Goal: Task Accomplishment & Management: Use online tool/utility

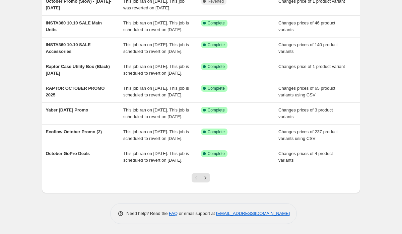
scroll to position [178, 0]
click at [206, 181] on icon "Next" at bounding box center [205, 178] width 7 height 7
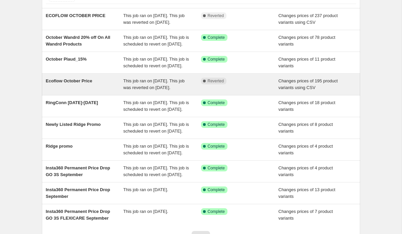
scroll to position [165, 0]
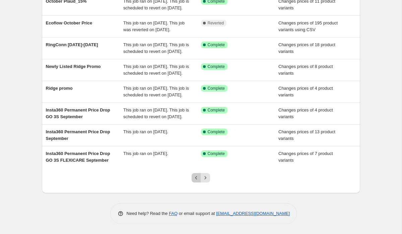
click at [197, 181] on icon "Previous" at bounding box center [196, 178] width 7 height 7
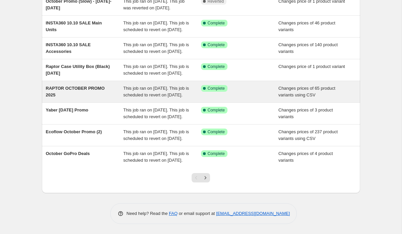
scroll to position [0, 0]
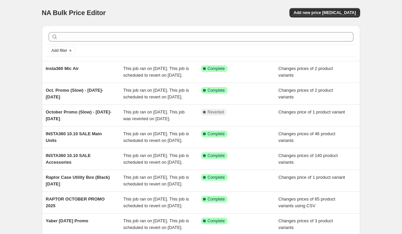
click at [15, 69] on div "NA Bulk Price Editor. This page is ready NA Bulk Price Editor Add new price cha…" at bounding box center [201, 172] width 402 height 345
click at [333, 11] on span "Add new price [MEDICAL_DATA]" at bounding box center [325, 12] width 62 height 5
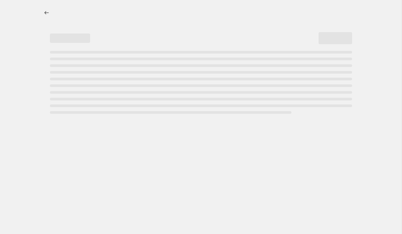
select select "percentage"
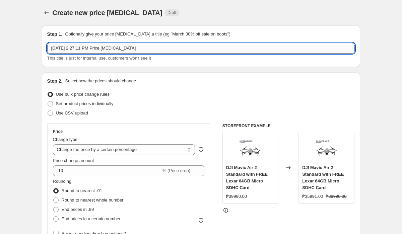
click at [105, 50] on input "Oct 8, 2025, 2:27:11 PM Price change job" at bounding box center [201, 48] width 308 height 11
click at [52, 47] on input "RDIGE MARKDOWN PROMO" at bounding box center [201, 48] width 308 height 11
type input "RAPTOR RDIGE MARKDOWN PROMO"
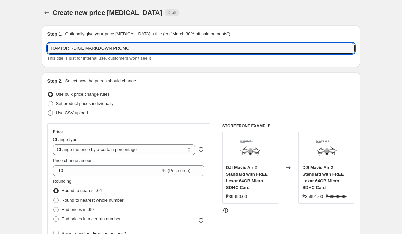
click at [85, 112] on span "Use CSV upload" at bounding box center [72, 113] width 32 height 5
click at [48, 111] on input "Use CSV upload" at bounding box center [48, 111] width 0 height 0
radio input "true"
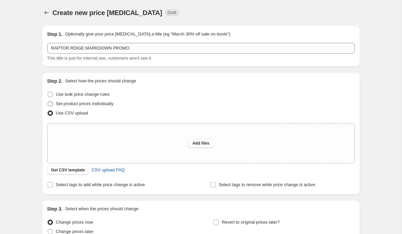
click at [93, 104] on span "Set product prices individually" at bounding box center [85, 103] width 58 height 5
click at [48, 102] on input "Set product prices individually" at bounding box center [48, 101] width 0 height 0
radio input "true"
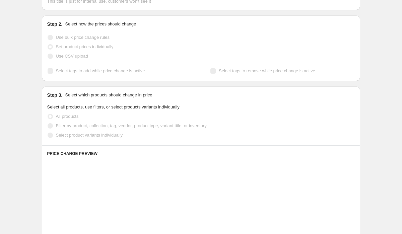
scroll to position [59, 0]
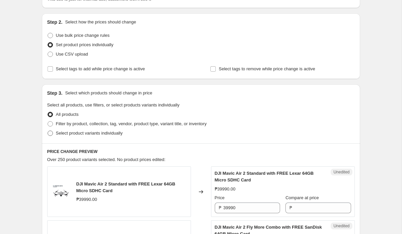
click at [84, 134] on span "Select product variants individually" at bounding box center [89, 133] width 67 height 5
click at [48, 131] on input "Select product variants individually" at bounding box center [48, 131] width 0 height 0
radio input "true"
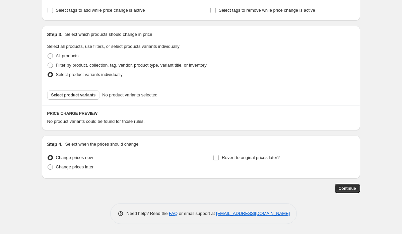
scroll to position [102, 0]
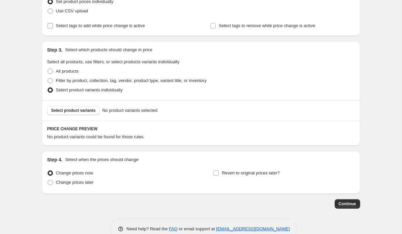
click at [82, 26] on span "Select tags to add while price change is active" at bounding box center [100, 25] width 89 height 5
click at [53, 26] on input "Select tags to add while price change is active" at bounding box center [50, 25] width 5 height 5
checkbox input "true"
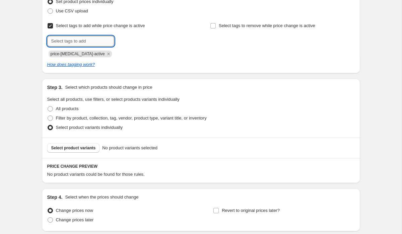
click at [76, 43] on input "text" at bounding box center [80, 41] width 67 height 11
click at [64, 51] on span "price-[MEDICAL_DATA]-active" at bounding box center [78, 54] width 54 height 7
click at [107, 54] on icon "Remove price-change-job-active" at bounding box center [108, 54] width 2 height 2
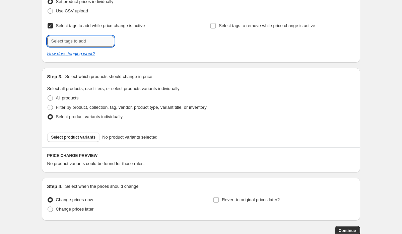
click at [90, 41] on input "text" at bounding box center [80, 41] width 67 height 11
type input "10.10 Sale!"
click at [135, 42] on span "10.10 Sale!" at bounding box center [139, 40] width 21 height 5
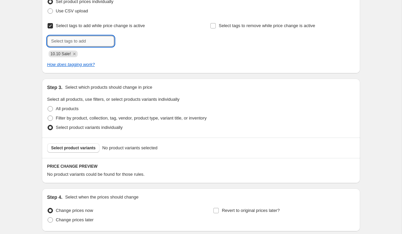
click at [80, 38] on input "text" at bounding box center [80, 41] width 67 height 11
click at [153, 42] on div at bounding box center [119, 41] width 144 height 11
click at [91, 43] on input "text" at bounding box center [80, 41] width 67 height 11
type input "Payday Sale!"
click at [129, 43] on span "Payday Sale!" at bounding box center [141, 40] width 25 height 5
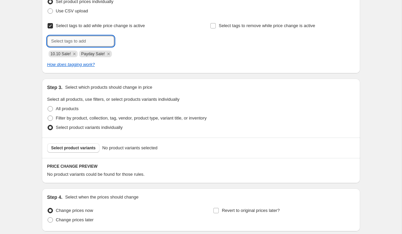
click at [98, 40] on input "text" at bounding box center [80, 41] width 67 height 11
type input "Deals_Raptor"
click at [140, 40] on span "Deals_Raptor" at bounding box center [142, 40] width 26 height 5
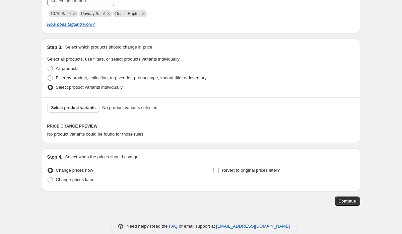
scroll to position [155, 0]
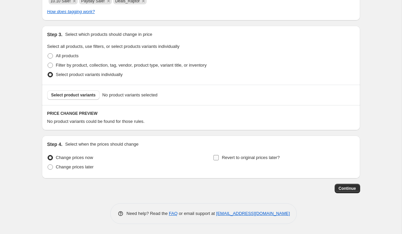
click at [221, 158] on label "Revert to original prices later?" at bounding box center [246, 157] width 67 height 9
click at [219, 158] on input "Revert to original prices later?" at bounding box center [216, 157] width 5 height 5
checkbox input "true"
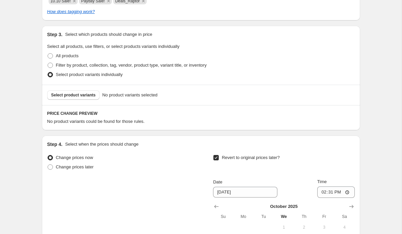
scroll to position [270, 0]
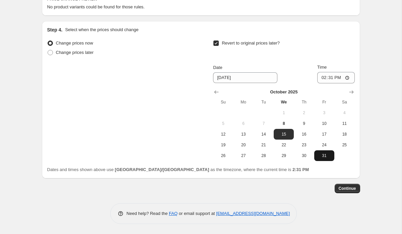
click at [322, 157] on span "31" at bounding box center [324, 155] width 15 height 5
type input "[DATE]"
click at [321, 78] on input "14:31" at bounding box center [336, 77] width 38 height 11
type input "23:59"
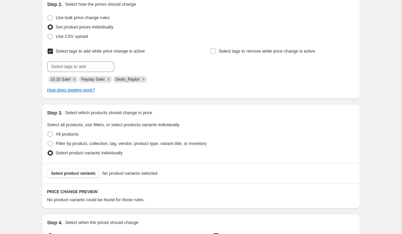
scroll to position [97, 0]
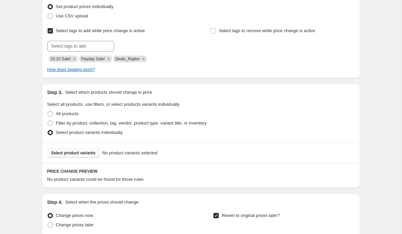
click at [86, 151] on span "Select product variants" at bounding box center [73, 153] width 45 height 5
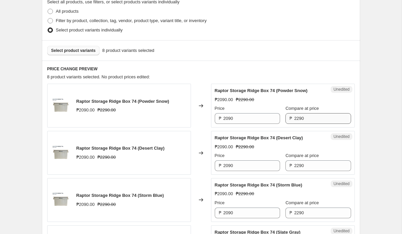
scroll to position [232, 0]
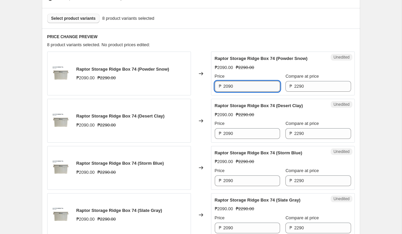
click at [263, 89] on input "2090" at bounding box center [252, 86] width 57 height 11
type input "1990"
click at [256, 137] on input "2090" at bounding box center [252, 133] width 57 height 11
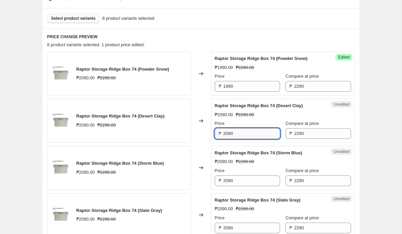
click at [256, 137] on input "2090" at bounding box center [252, 133] width 57 height 11
paste input "1990"
click at [249, 134] on input "20901990" at bounding box center [252, 133] width 57 height 11
paste input "text"
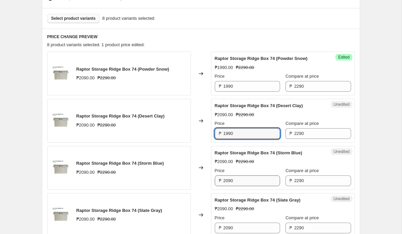
type input "1990"
click at [245, 181] on input "2090" at bounding box center [252, 181] width 57 height 11
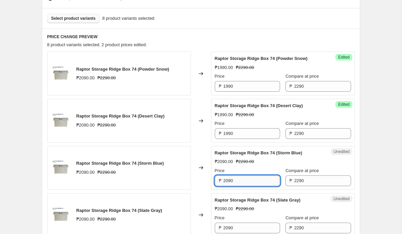
click at [245, 181] on input "2090" at bounding box center [252, 181] width 57 height 11
paste input "19"
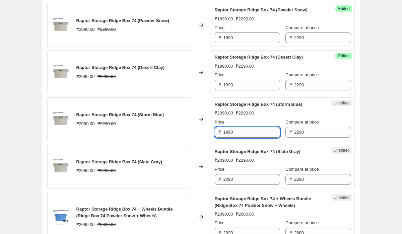
scroll to position [281, 0]
type input "1990"
click at [244, 180] on input "2090" at bounding box center [252, 179] width 57 height 11
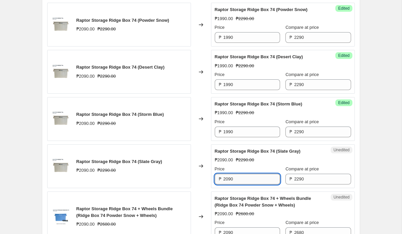
click at [244, 180] on input "2090" at bounding box center [252, 179] width 57 height 11
paste input "19"
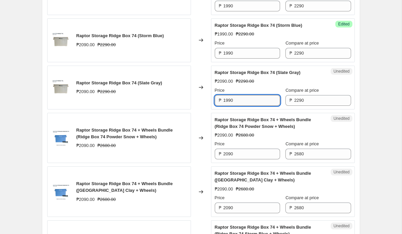
scroll to position [373, 0]
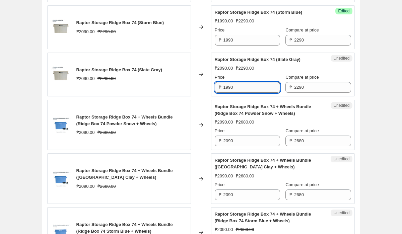
type input "1990"
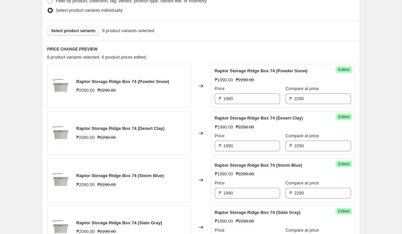
scroll to position [136, 0]
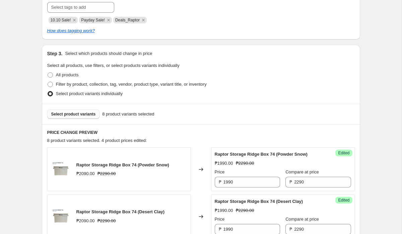
click at [81, 115] on span "Select product variants" at bounding box center [73, 114] width 45 height 5
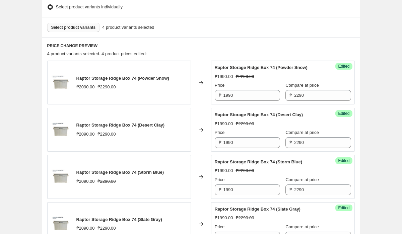
scroll to position [220, 0]
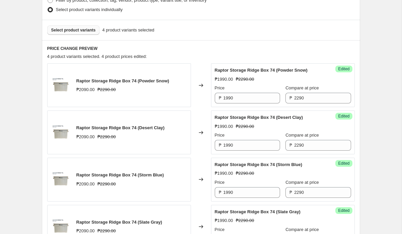
click at [89, 31] on span "Select product variants" at bounding box center [73, 29] width 45 height 5
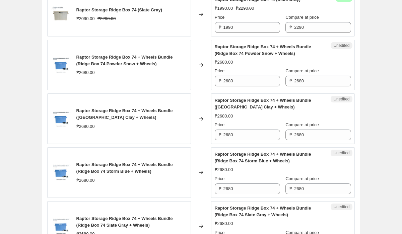
scroll to position [434, 0]
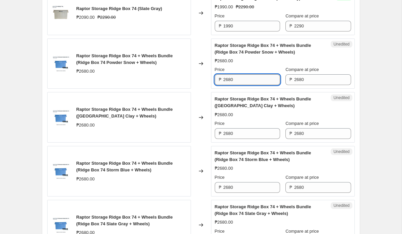
click at [257, 84] on input "2680" at bounding box center [252, 79] width 57 height 11
type input "2090"
click at [253, 130] on input "2680" at bounding box center [252, 133] width 57 height 11
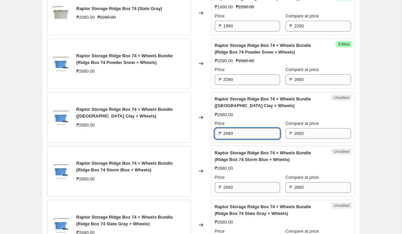
click at [253, 130] on input "2680" at bounding box center [252, 133] width 57 height 11
paste input "09"
type input "2090"
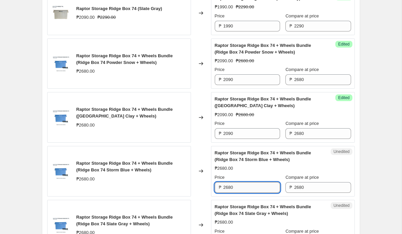
click at [251, 189] on input "2680" at bounding box center [252, 187] width 57 height 11
paste input "09"
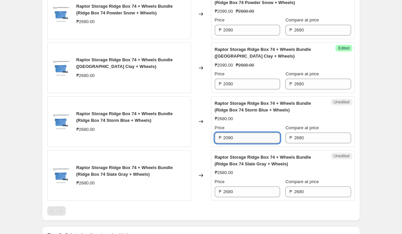
scroll to position [503, 0]
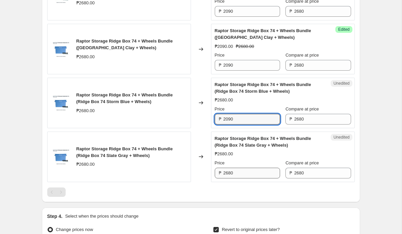
type input "2090"
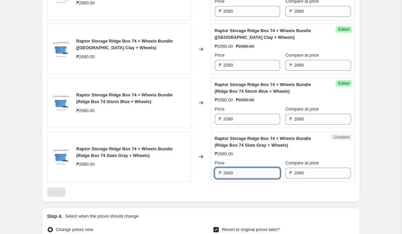
click at [249, 176] on input "2680" at bounding box center [252, 173] width 57 height 11
paste input "09"
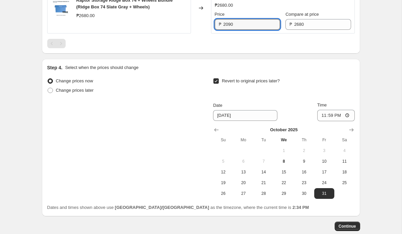
scroll to position [683, 0]
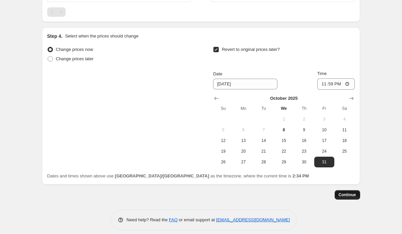
type input "2090"
click at [351, 198] on button "Continue" at bounding box center [347, 194] width 25 height 9
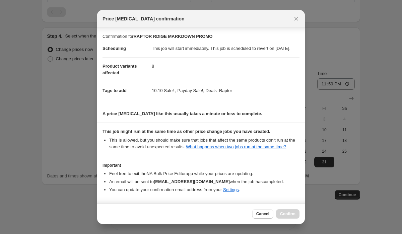
scroll to position [37, 0]
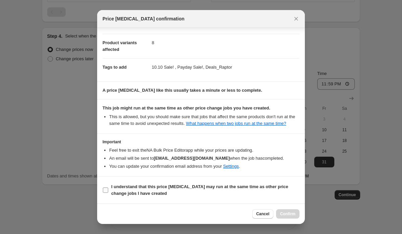
click at [106, 188] on input "I understand that this price [MEDICAL_DATA] may run at the same time as other p…" at bounding box center [105, 190] width 5 height 5
checkbox input "true"
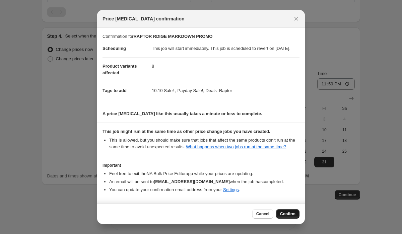
click at [285, 213] on span "Confirm" at bounding box center [287, 214] width 15 height 5
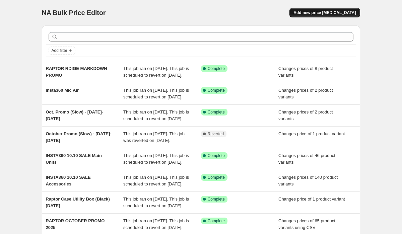
click at [316, 14] on span "Add new price [MEDICAL_DATA]" at bounding box center [325, 12] width 62 height 5
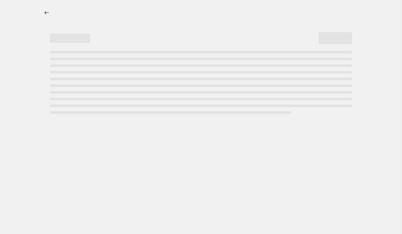
select select "percentage"
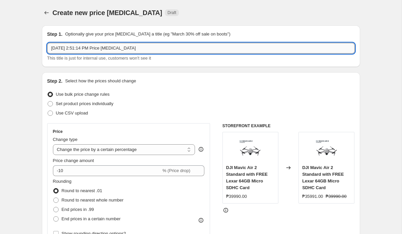
click at [114, 49] on input "[DATE] 2:51:14 PM Price [MEDICAL_DATA]" at bounding box center [201, 48] width 308 height 11
paste input "RAPTOR BUNDLES OCTOBER PROMO"
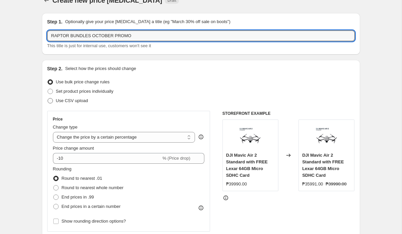
type input "RAPTOR BUNDLES OCTOBER PROMO"
click at [78, 103] on span "Use CSV upload" at bounding box center [72, 100] width 32 height 5
click at [48, 99] on input "Use CSV upload" at bounding box center [48, 98] width 0 height 0
radio input "true"
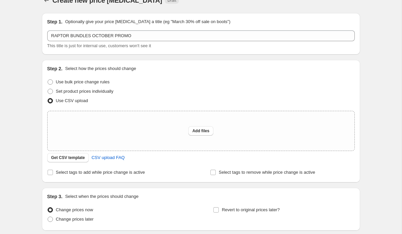
scroll to position [43, 0]
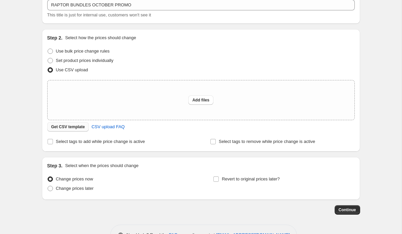
click at [70, 127] on span "Get CSV template" at bounding box center [68, 126] width 34 height 5
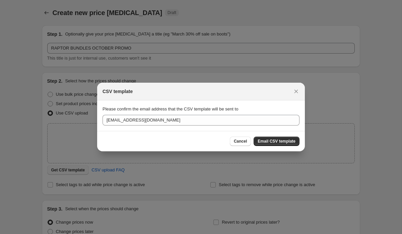
scroll to position [0, 0]
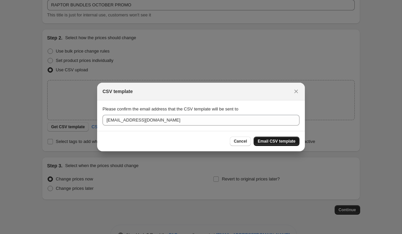
click at [269, 142] on span "Email CSV template" at bounding box center [277, 141] width 38 height 5
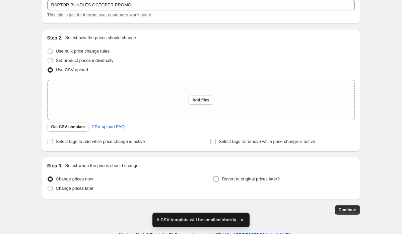
click at [74, 145] on span "Select tags to add while price change is active" at bounding box center [100, 141] width 89 height 7
click at [53, 144] on input "Select tags to add while price change is active" at bounding box center [50, 141] width 5 height 5
checkbox input "true"
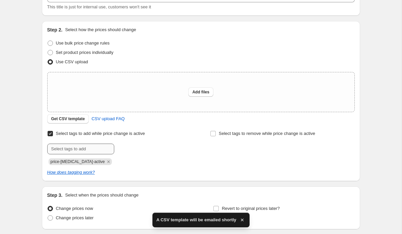
scroll to position [56, 0]
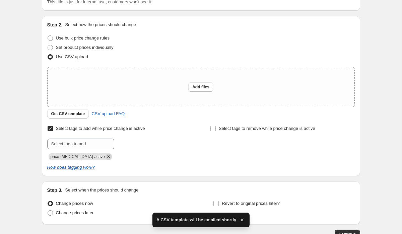
click at [106, 155] on icon "Remove price-change-job-active" at bounding box center [109, 157] width 6 height 6
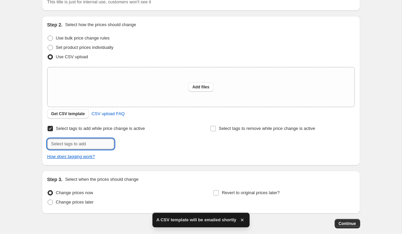
click at [90, 146] on input "text" at bounding box center [80, 144] width 67 height 11
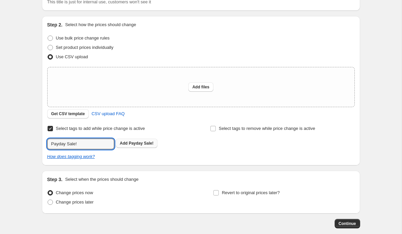
type input "Payday Sale!"
click at [149, 144] on span "Payday Sale!" at bounding box center [141, 143] width 25 height 5
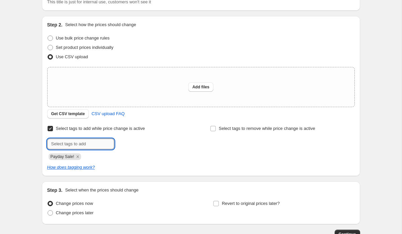
click at [89, 148] on input "text" at bounding box center [80, 144] width 67 height 11
type input "10.10 Sale!"
click at [129, 145] on span "10.10 Sale!" at bounding box center [139, 143] width 21 height 5
click at [85, 142] on input "text" at bounding box center [80, 144] width 67 height 11
type input "Deals_Raptor"
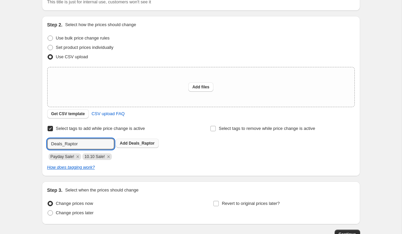
click at [137, 145] on span "Deals_Raptor" at bounding box center [142, 143] width 26 height 5
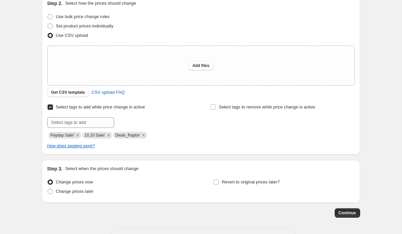
scroll to position [102, 0]
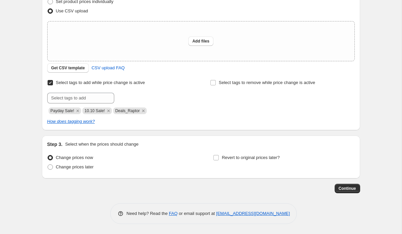
click at [256, 167] on div "Revert to original prices later?" at bounding box center [283, 163] width 141 height 20
click at [256, 158] on span "Revert to original prices later?" at bounding box center [251, 157] width 58 height 5
click at [219, 158] on input "Revert to original prices later?" at bounding box center [216, 157] width 5 height 5
checkbox input "true"
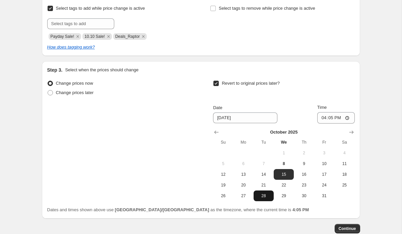
scroll to position [217, 0]
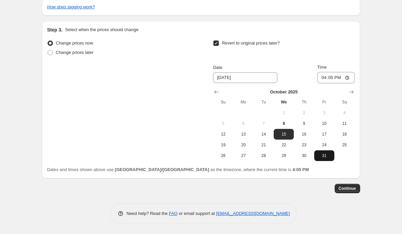
click at [329, 160] on button "31" at bounding box center [324, 156] width 20 height 11
type input "[DATE]"
click at [324, 83] on div "[DATE] Su Mo Tu We Th Fr Sa 1 2 3 4 5 6 7 8 9 10 11 12 13 14 15 16 17 18 19 20 …" at bounding box center [281, 122] width 147 height 78
click at [322, 80] on input "16:05" at bounding box center [336, 77] width 38 height 11
type input "23:59"
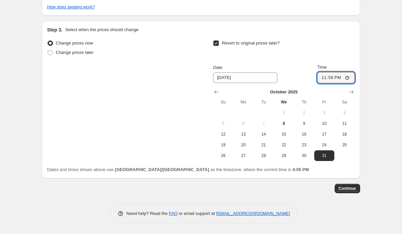
click at [119, 92] on div "Change prices now Change prices later Revert to original prices later? Date [DA…" at bounding box center [201, 100] width 308 height 123
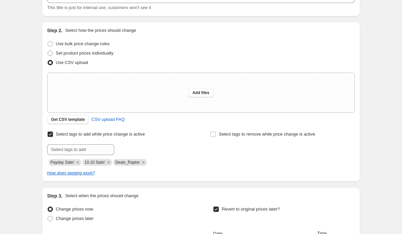
scroll to position [1, 0]
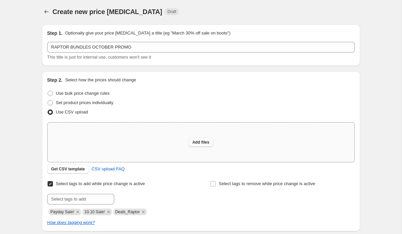
click at [203, 144] on span "Add files" at bounding box center [200, 142] width 17 height 5
type input "C:\fakepath\[DOMAIN_NAME] BUNDLES OCTOBER PROMO.csv"
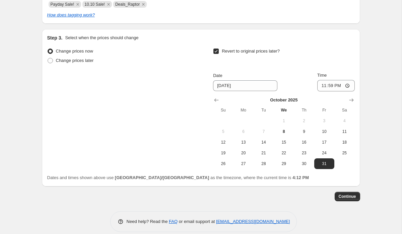
scroll to position [229, 0]
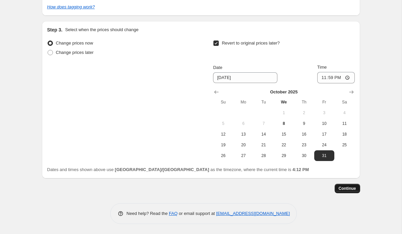
click at [343, 189] on span "Continue" at bounding box center [347, 188] width 17 height 5
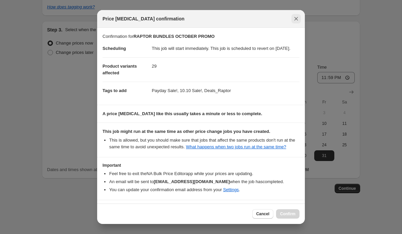
click at [301, 17] on button "Close" at bounding box center [296, 18] width 9 height 9
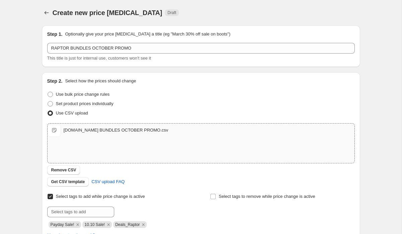
click at [70, 134] on div "[DOMAIN_NAME] BUNDLES OCTOBER PROMO.csv [DOMAIN_NAME] BUNDLES OCTOBER PROMO.csv" at bounding box center [201, 130] width 307 height 13
click at [65, 171] on span "Remove CSV" at bounding box center [63, 170] width 25 height 5
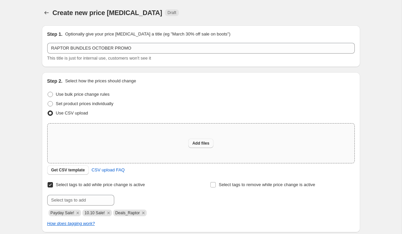
click at [202, 140] on button "Add files" at bounding box center [200, 143] width 25 height 9
type input "C:\fakepath\[DOMAIN_NAME] BUNDLES OCTOBER PROMO.csv"
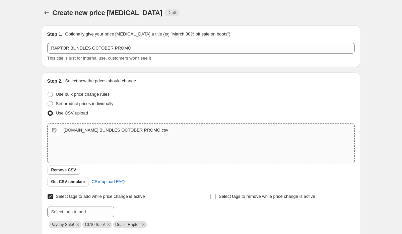
scroll to position [229, 0]
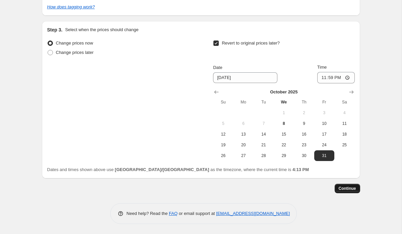
click at [339, 185] on button "Continue" at bounding box center [347, 188] width 25 height 9
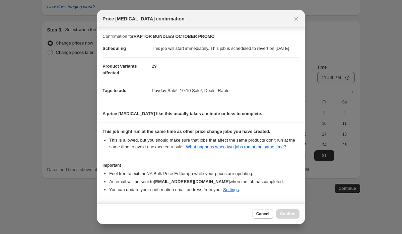
scroll to position [37, 0]
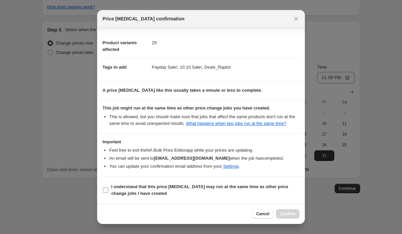
click at [106, 192] on input "I understand that this price [MEDICAL_DATA] may run at the same time as other p…" at bounding box center [105, 190] width 5 height 5
checkbox input "true"
click at [289, 216] on span "Confirm" at bounding box center [287, 214] width 15 height 5
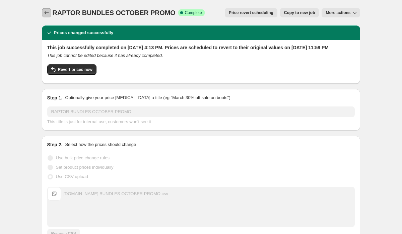
click at [48, 14] on icon "Price change jobs" at bounding box center [46, 12] width 7 height 7
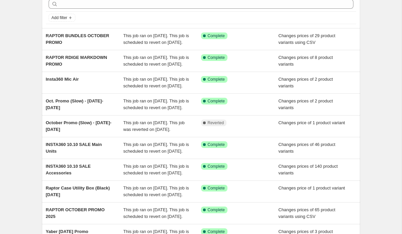
scroll to position [14, 0]
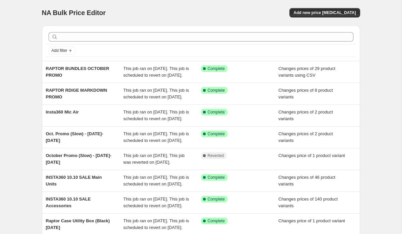
click at [173, 8] on div "NA Bulk Price Editor" at bounding box center [118, 12] width 153 height 9
